Goal: Information Seeking & Learning: Learn about a topic

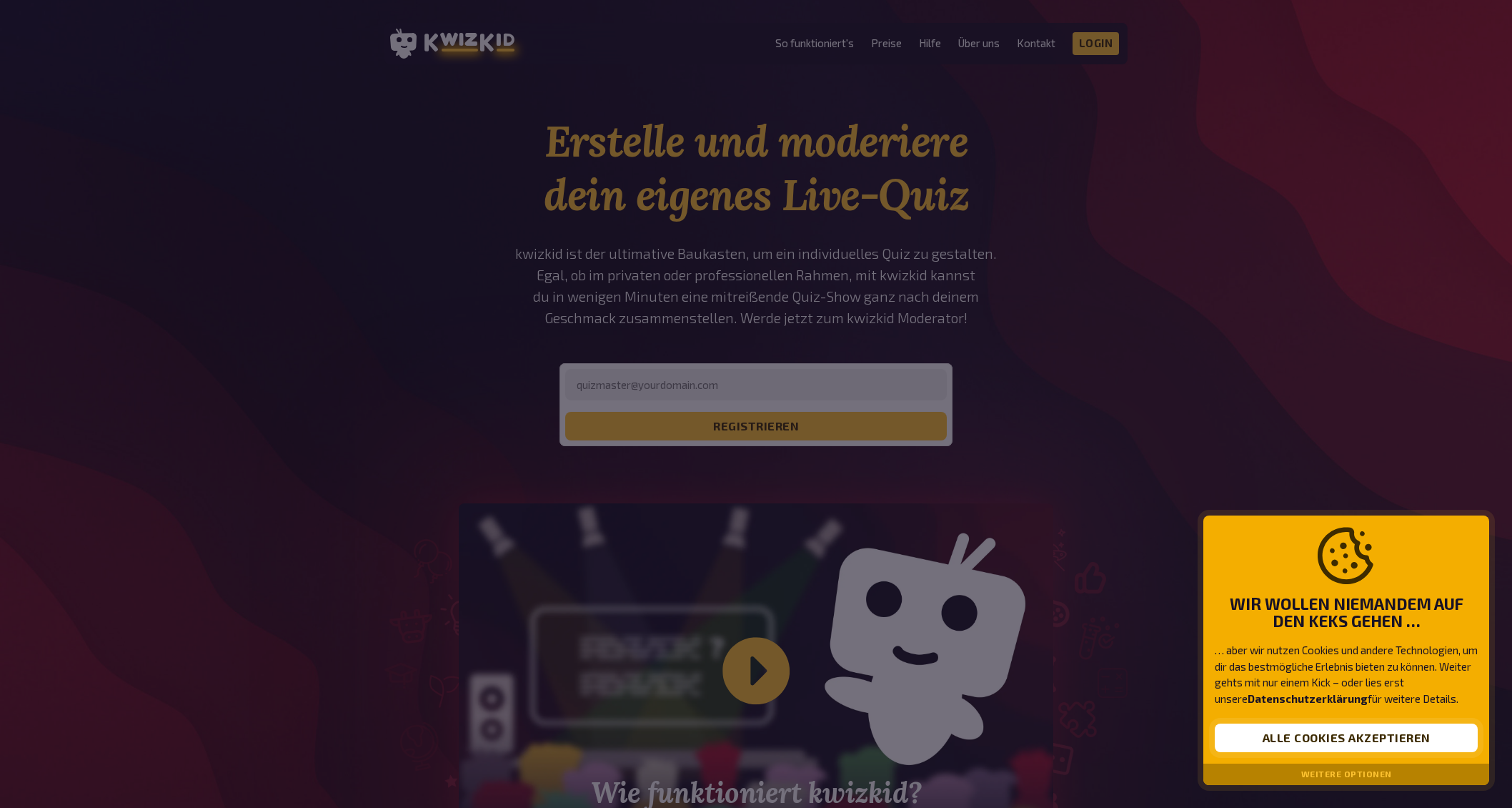
click at [1328, 737] on button "Alle Cookies akzeptieren" at bounding box center [1346, 738] width 263 height 28
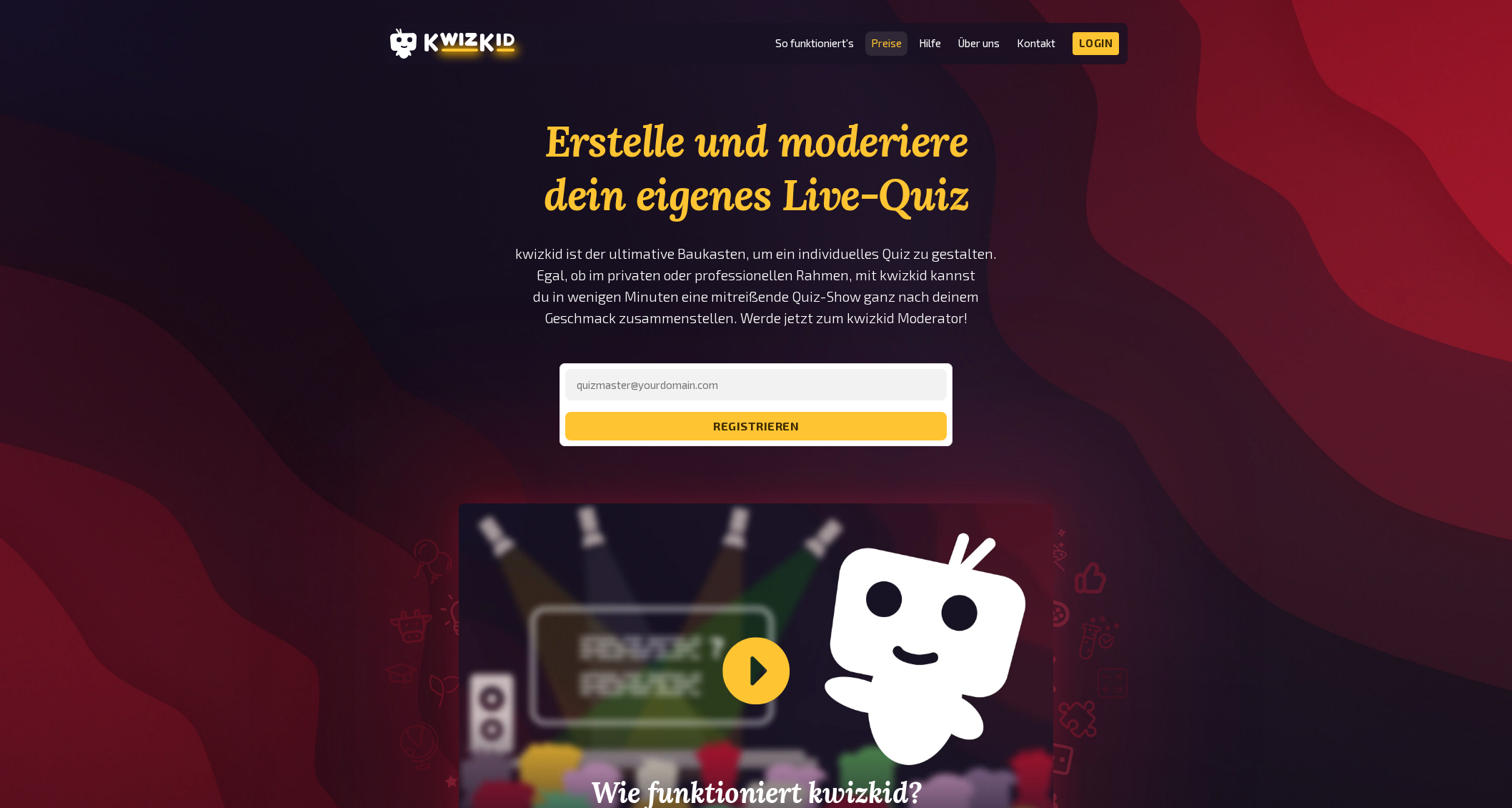
click at [885, 46] on link "Preise" at bounding box center [886, 44] width 31 height 12
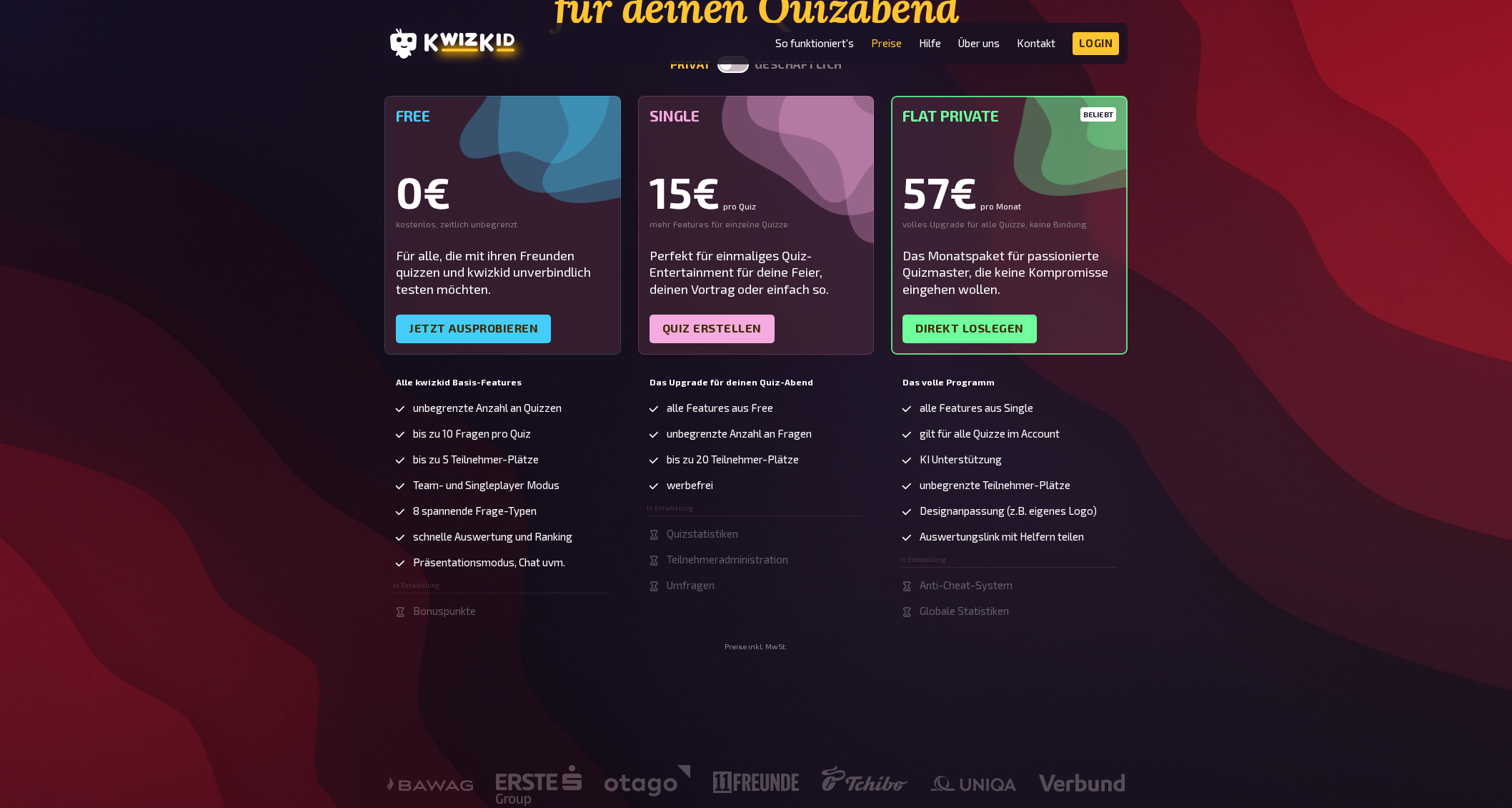
scroll to position [190, 0]
